Goal: Transaction & Acquisition: Purchase product/service

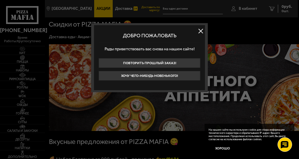
click at [200, 32] on button at bounding box center [200, 31] width 9 height 9
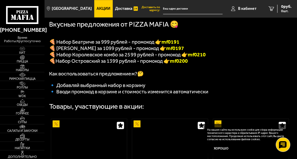
scroll to position [118, 0]
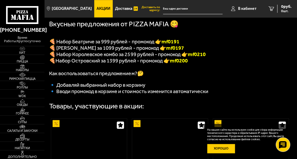
click at [226, 148] on button "Хорошо" at bounding box center [221, 148] width 28 height 9
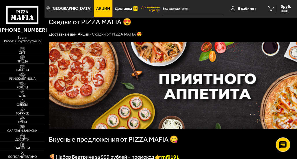
scroll to position [0, 0]
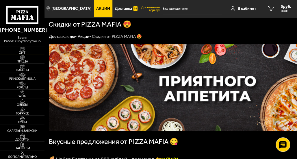
click at [28, 51] on img at bounding box center [22, 49] width 12 height 5
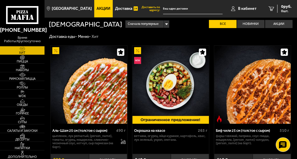
click at [110, 10] on span "Акции" at bounding box center [104, 9] width 14 height 4
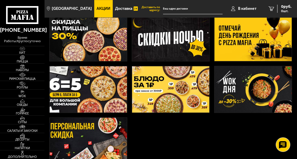
scroll to position [82, 0]
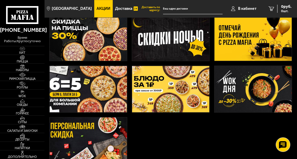
click at [249, 61] on img at bounding box center [253, 37] width 77 height 46
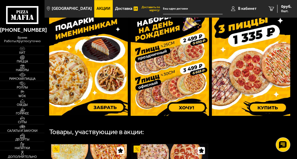
scroll to position [167, 0]
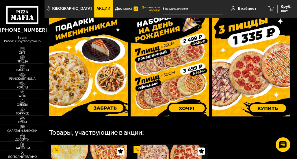
click at [243, 93] on img at bounding box center [251, 64] width 78 height 104
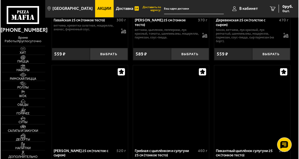
scroll to position [943, 0]
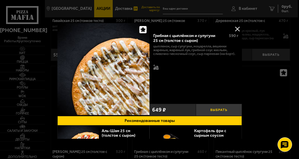
click at [211, 116] on button "Выбрать" at bounding box center [218, 110] width 46 height 12
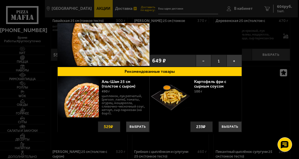
scroll to position [57, 0]
click at [233, 66] on button "+" at bounding box center [233, 61] width 15 height 12
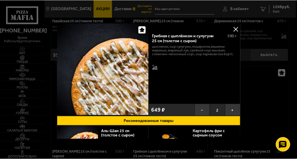
scroll to position [0, 0]
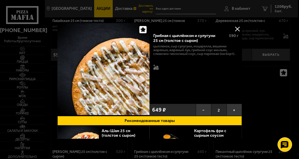
click at [234, 27] on button at bounding box center [237, 29] width 9 height 9
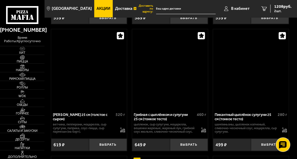
scroll to position [974, 0]
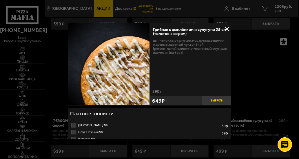
click at [219, 106] on button "Выбрать" at bounding box center [217, 101] width 30 height 10
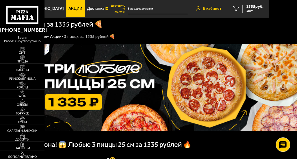
scroll to position [0, 28]
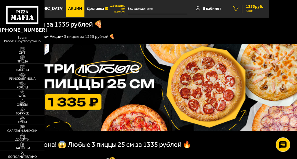
click at [239, 10] on icon "3" at bounding box center [235, 8] width 5 height 5
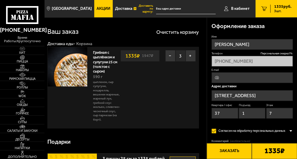
type input "Санкт-Петербург, проспект Славы, 40к6"
type input "проспект Славы, 40к6"
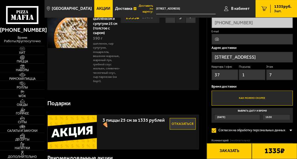
scroll to position [41, 16]
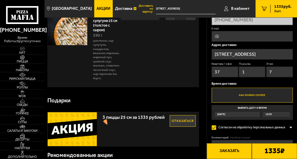
click at [165, 20] on button "−" at bounding box center [170, 15] width 10 height 12
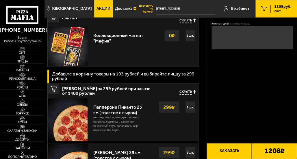
scroll to position [156, 32]
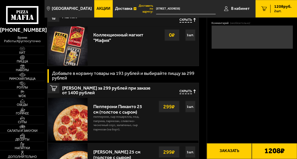
click at [217, 2] on span "Сегодня" at bounding box center [221, -1] width 8 height 5
click at [0, 0] on input "Выбрать дату и время Сегодня 19:30" at bounding box center [0, 0] width 0 height 0
click at [220, 2] on div "Сегодня" at bounding box center [237, -1] width 45 height 5
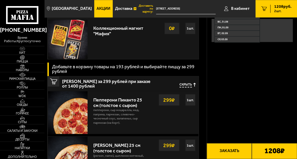
scroll to position [164, 32]
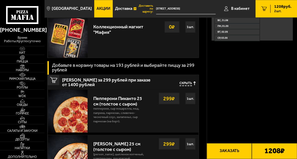
click at [218, 5] on span "Завтра" at bounding box center [222, 2] width 8 height 3
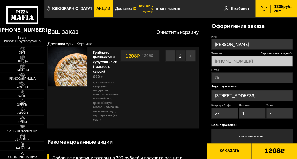
scroll to position [0, 32]
